Goal: Navigation & Orientation: Understand site structure

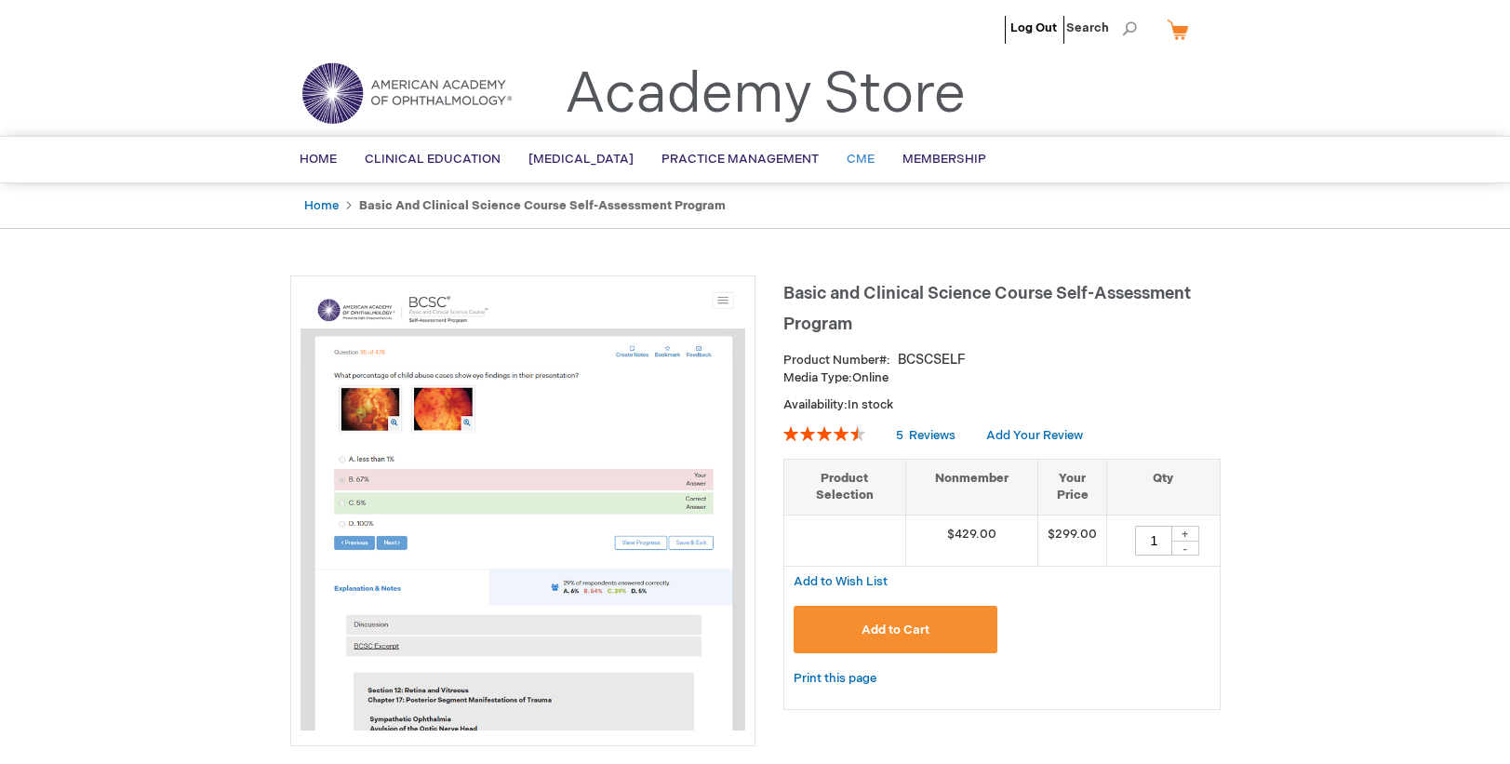
click at [875, 161] on span "CME" at bounding box center [861, 159] width 28 height 15
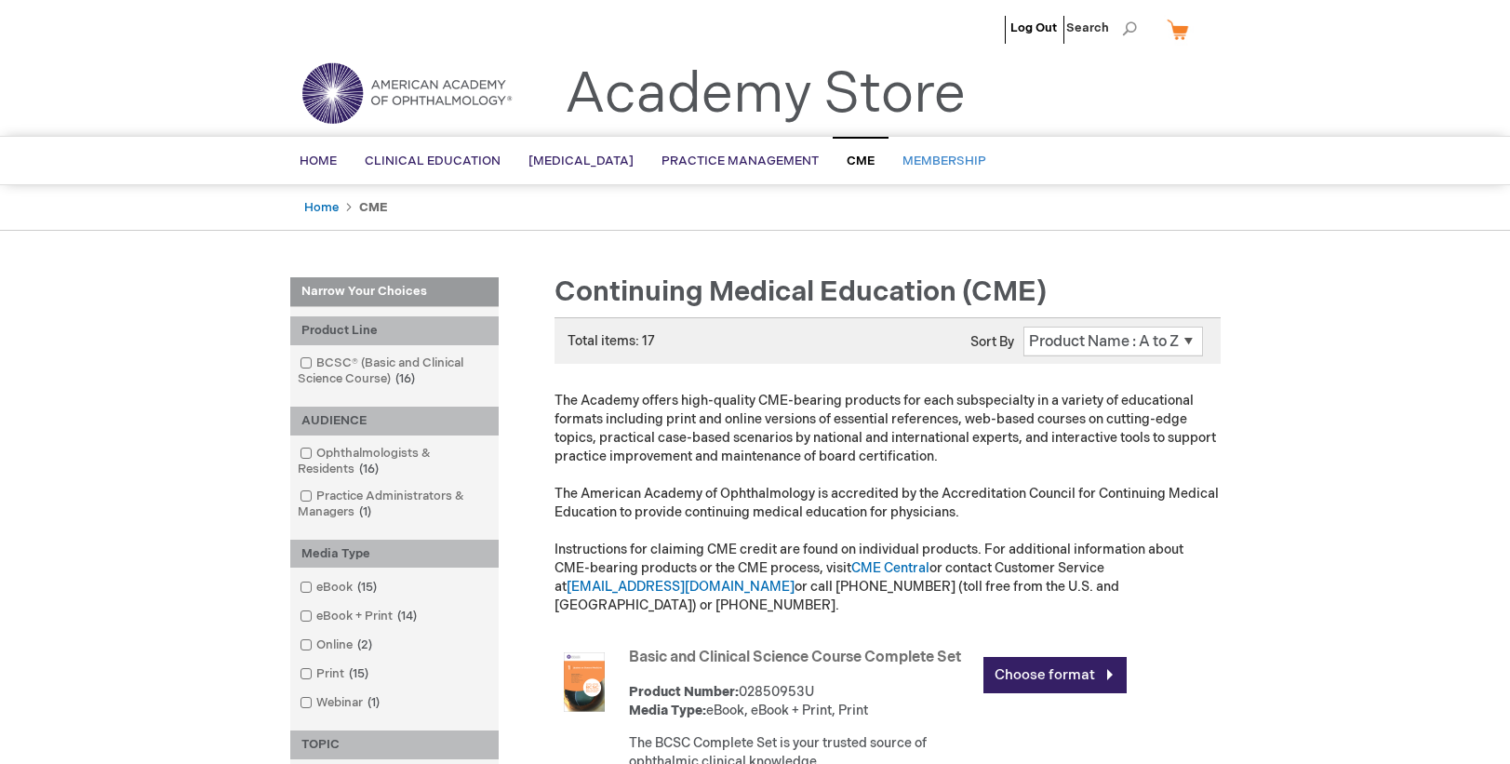
click at [939, 173] on link "Membership" at bounding box center [945, 162] width 112 height 46
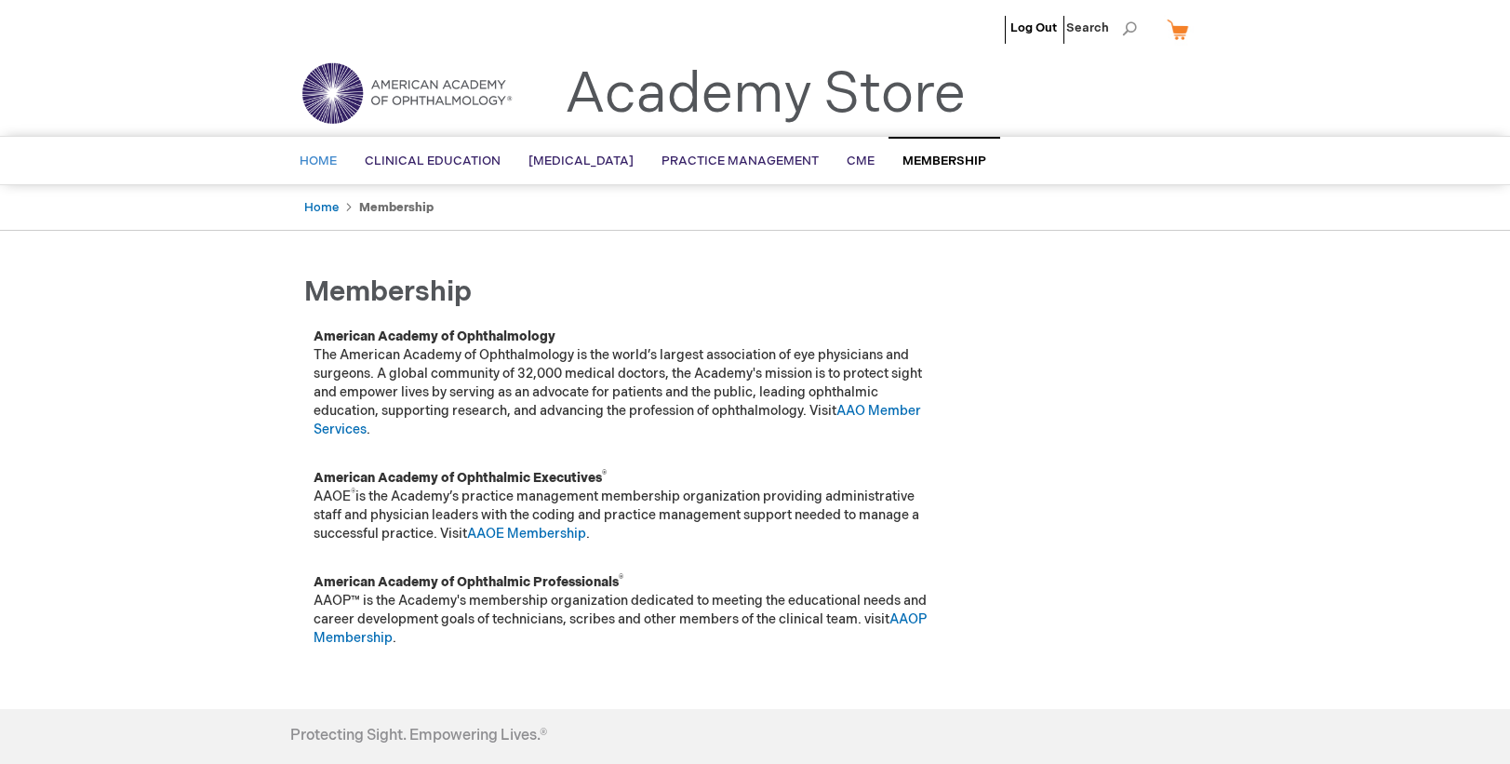
click at [317, 151] on link "Home" at bounding box center [318, 162] width 65 height 46
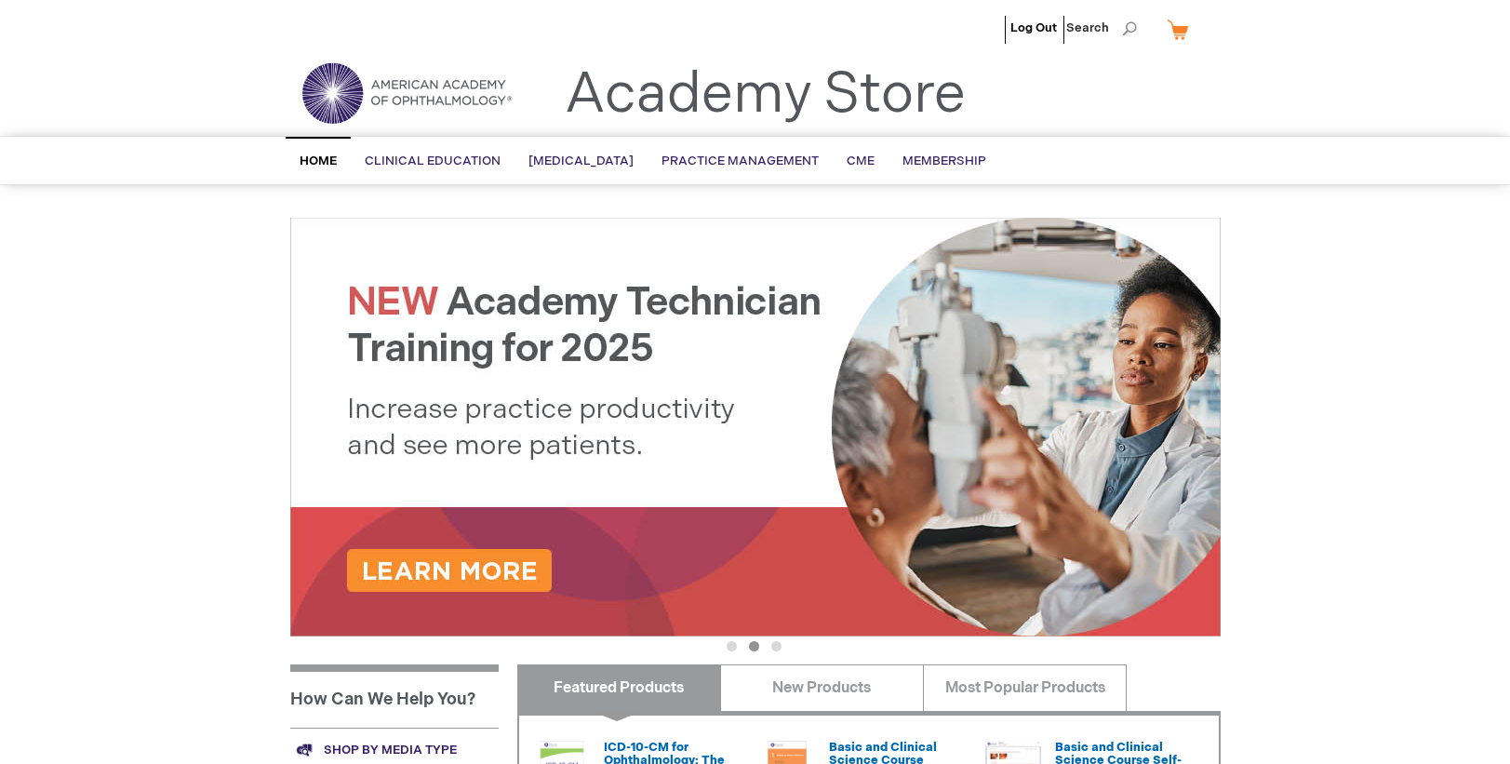
click at [434, 75] on img at bounding box center [406, 93] width 223 height 67
